Goal: Ask a question

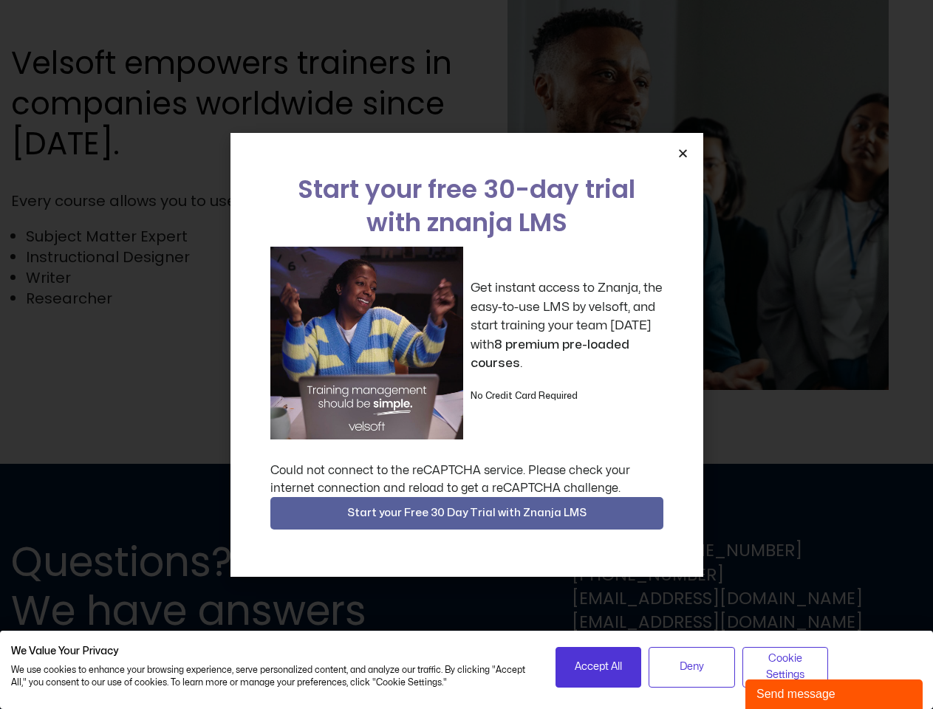
click at [466, 354] on div "Get instant access to Znanja, the easy-to-use LMS by velsoft, and start trainin…" at bounding box center [466, 343] width 393 height 193
click at [682, 153] on icon "Close" at bounding box center [682, 153] width 11 height 11
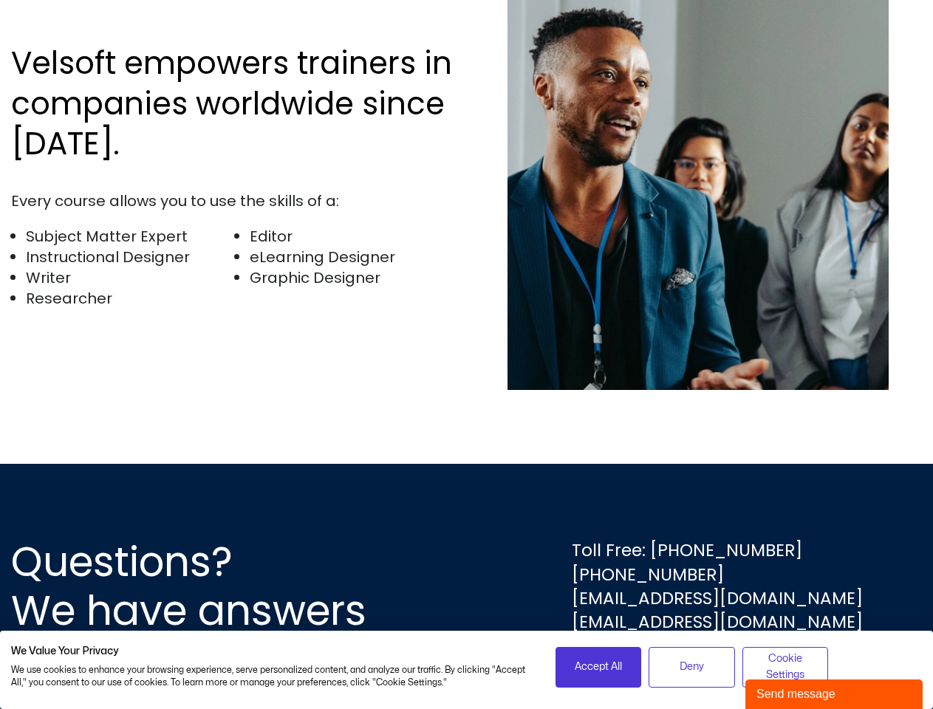
click at [467, 513] on div "Questions? We have answers Toll Free: [PHONE_NUMBER] [PHONE_NUMBER] [EMAIL_ADDR…" at bounding box center [466, 586] width 933 height 245
click at [598, 667] on span "Accept All" at bounding box center [597, 667] width 47 height 16
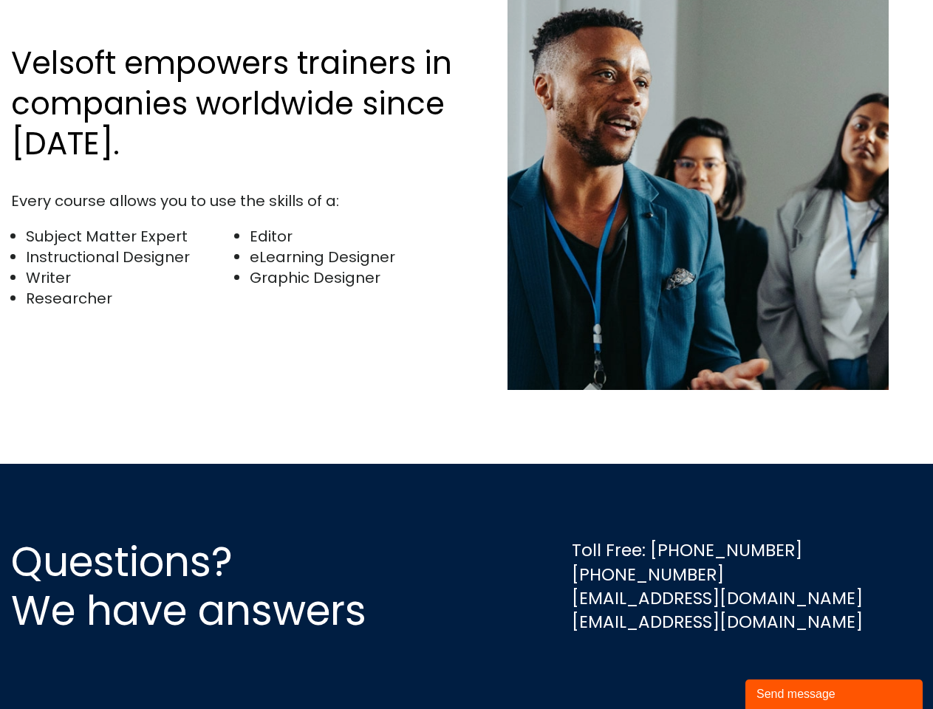
click at [691, 667] on div "Questions? We have answers Toll Free: [PHONE_NUMBER] [PHONE_NUMBER] [EMAIL_ADDR…" at bounding box center [466, 586] width 933 height 245
click at [785, 667] on div "Questions? We have answers Toll Free: [PHONE_NUMBER] [PHONE_NUMBER] [EMAIL_ADDR…" at bounding box center [466, 586] width 933 height 245
click at [834, 694] on div "Send message" at bounding box center [833, 694] width 155 height 18
